Goal: Find specific page/section: Find specific page/section

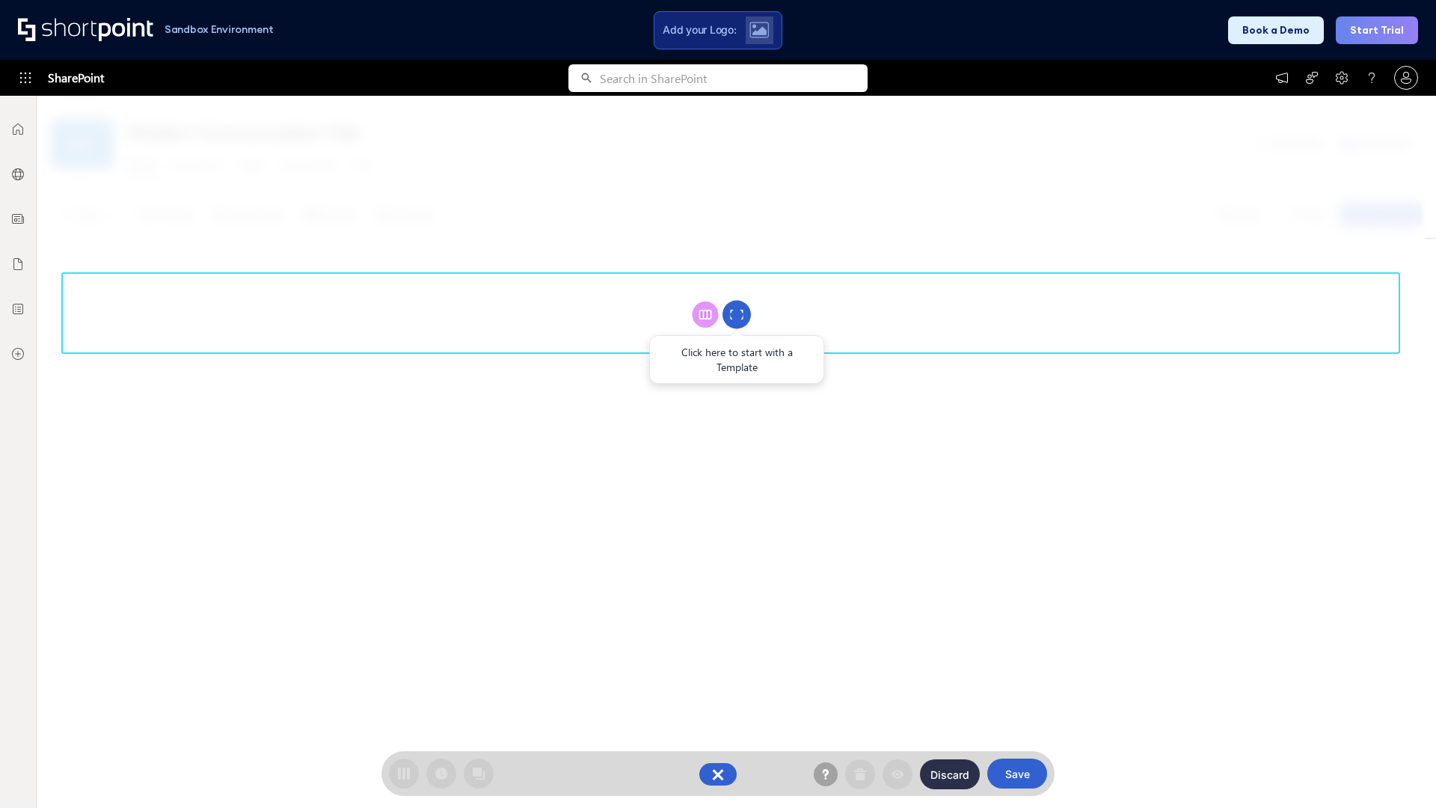
click at [737, 314] on circle at bounding box center [737, 315] width 28 height 28
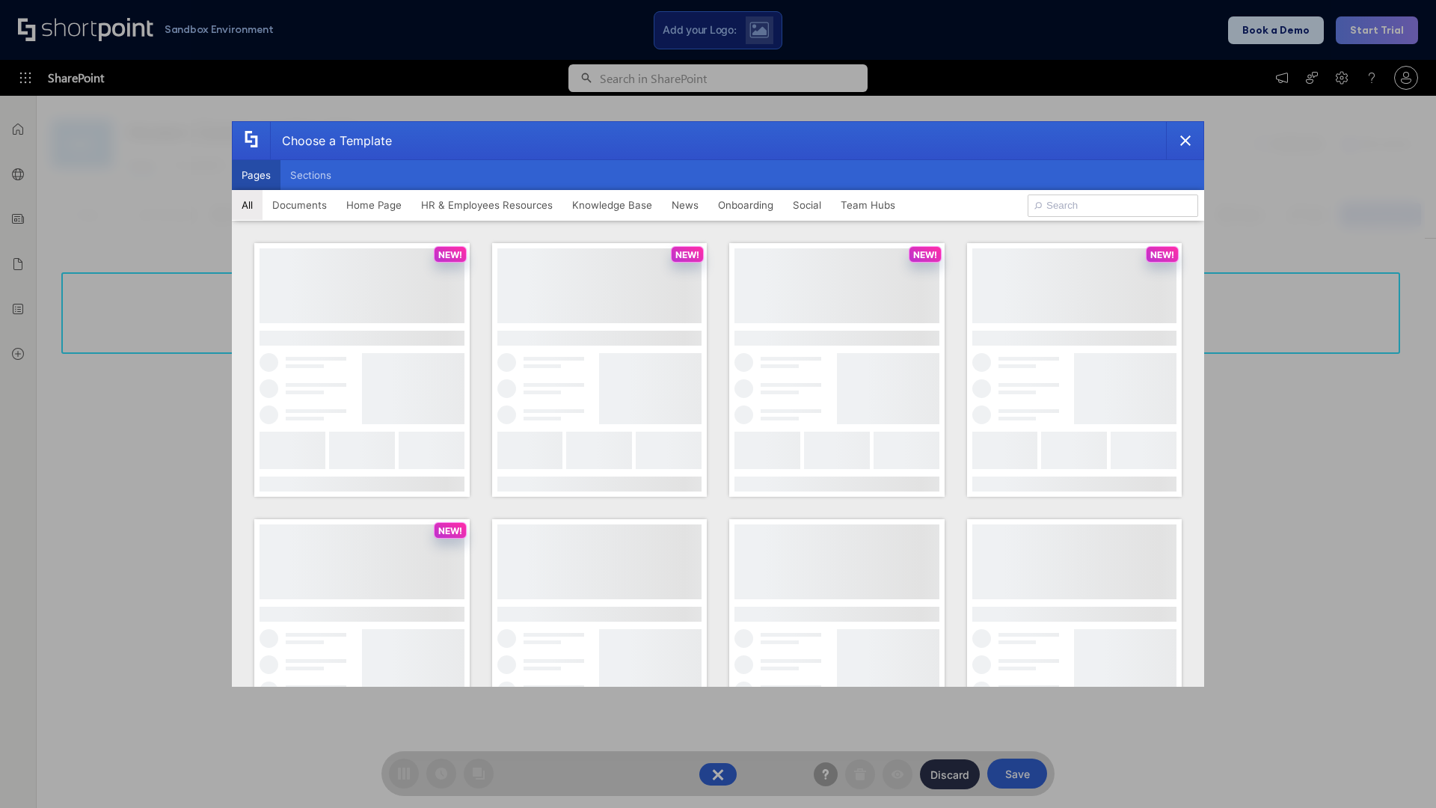
click at [256, 175] on button "Pages" at bounding box center [256, 175] width 49 height 30
type input "HR 1"
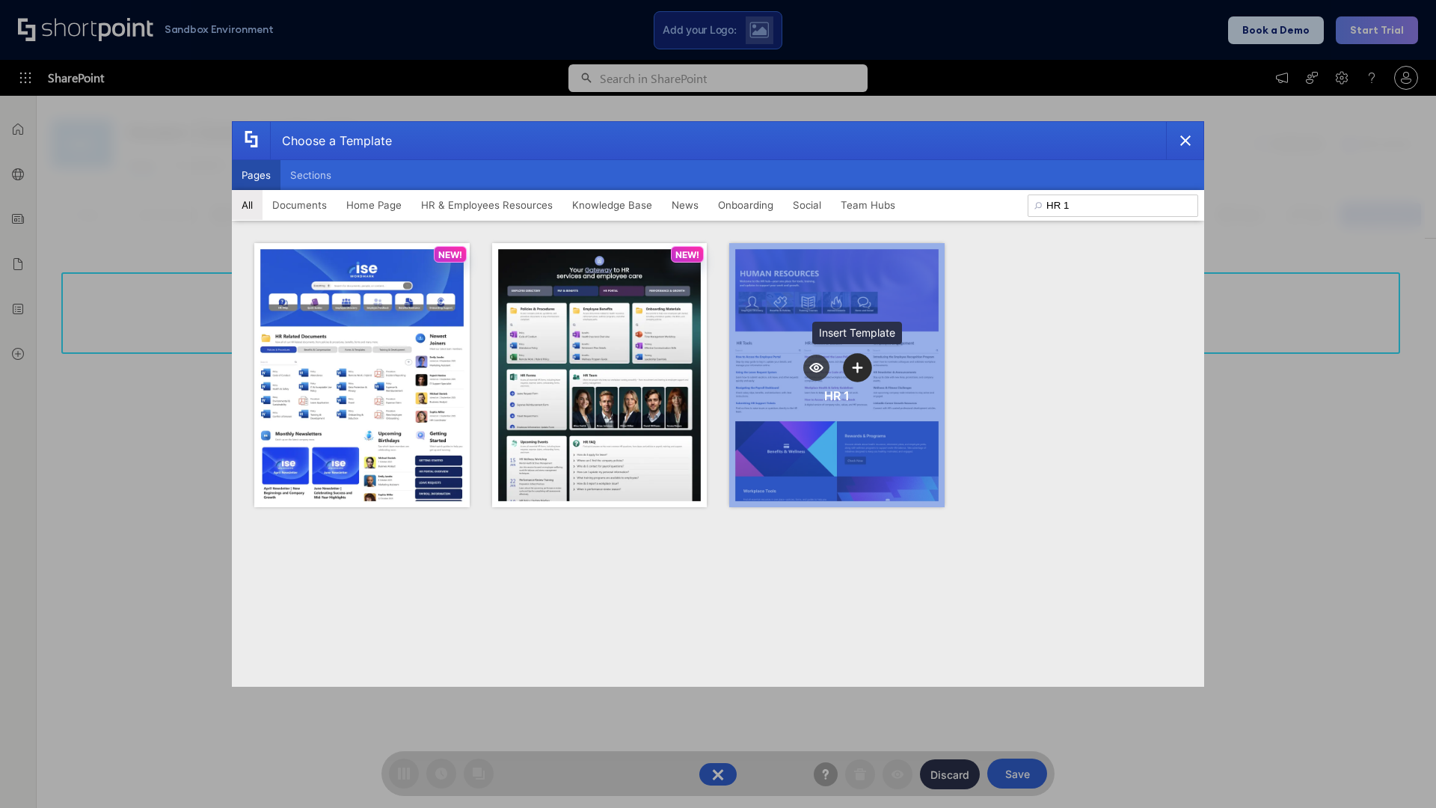
click at [857, 367] on icon "template selector" at bounding box center [857, 367] width 10 height 10
